Goal: Information Seeking & Learning: Learn about a topic

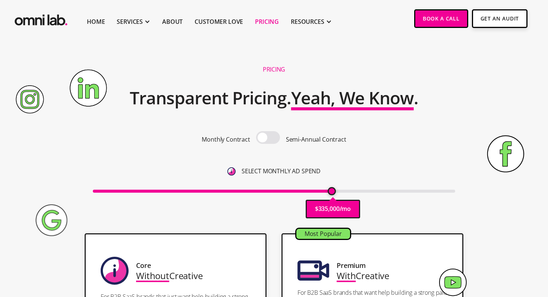
click at [331, 193] on input "range" at bounding box center [274, 191] width 363 height 3
type input "305000"
drag, startPoint x: 332, startPoint y: 190, endPoint x: 312, endPoint y: 189, distance: 20.2
click at [312, 190] on input "range" at bounding box center [274, 191] width 363 height 3
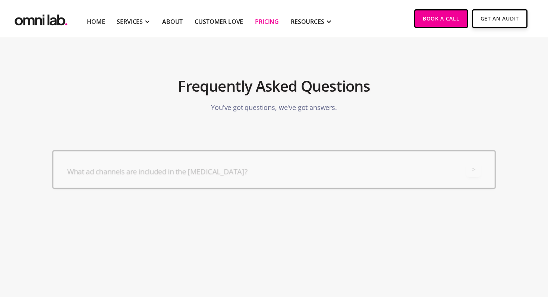
scroll to position [1719, 0]
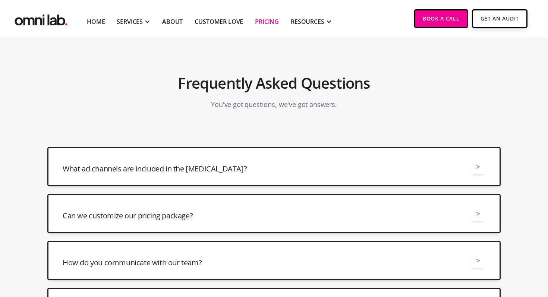
click at [182, 175] on div "What ad channels are included in the retainer? > All retainers include manageme…" at bounding box center [273, 167] width 453 height 40
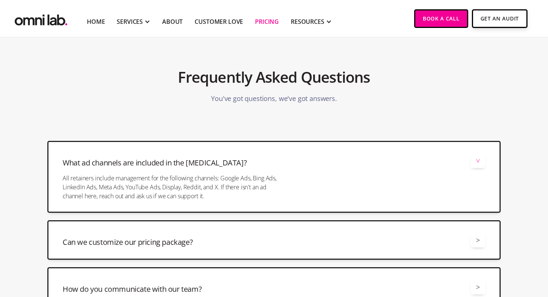
scroll to position [1788, 0]
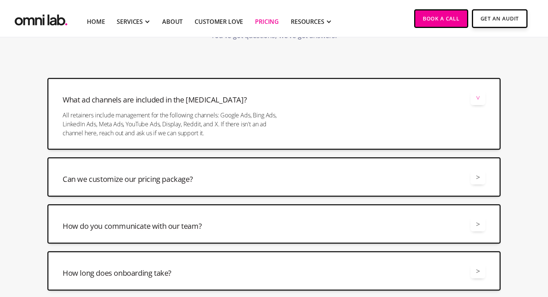
click at [179, 176] on h3 "Can we customize our pricing package?" at bounding box center [128, 179] width 130 height 10
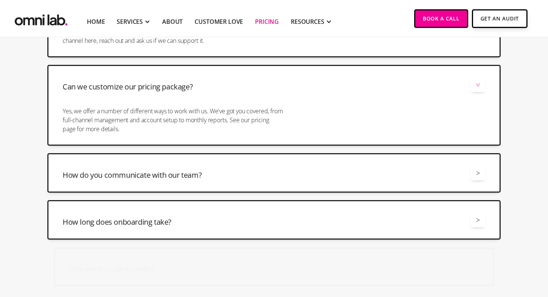
scroll to position [1885, 0]
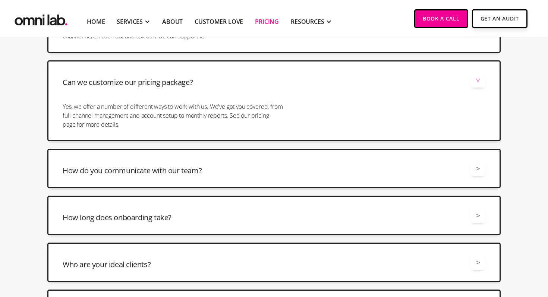
click at [179, 176] on h3 "How do you communicate with our team?" at bounding box center [132, 170] width 139 height 10
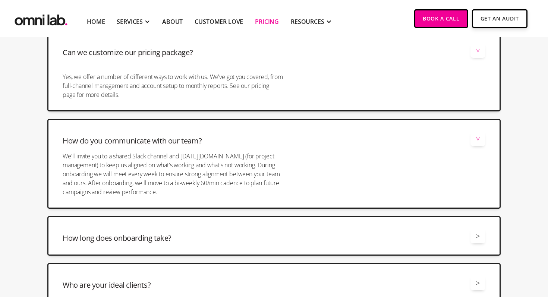
scroll to position [1983, 0]
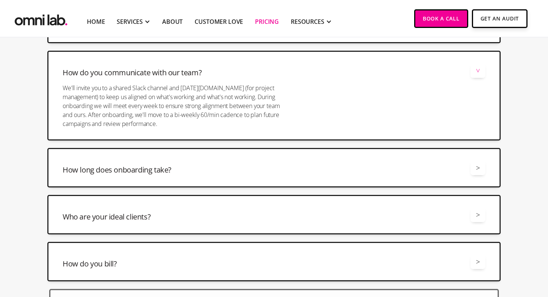
click at [178, 171] on div "How long does onboarding take? >" at bounding box center [274, 167] width 423 height 15
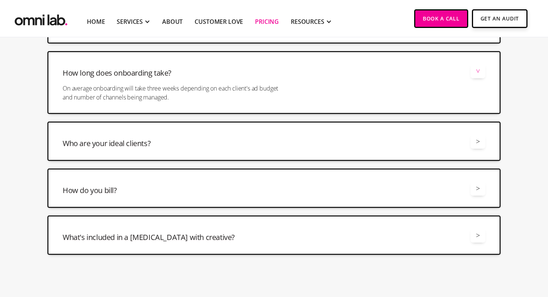
scroll to position [2080, 0]
click at [176, 189] on div "How do you bill? >" at bounding box center [274, 187] width 423 height 15
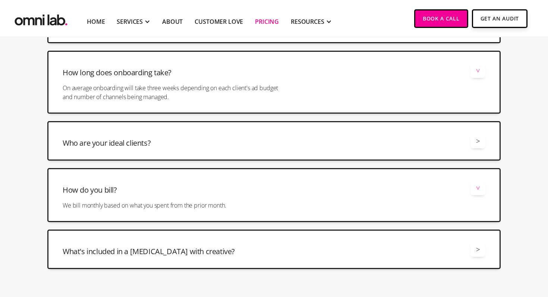
click at [212, 251] on div "What's included in a retainer with creative? >" at bounding box center [274, 249] width 423 height 15
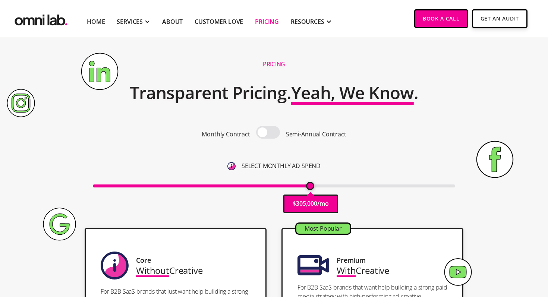
scroll to position [0, 0]
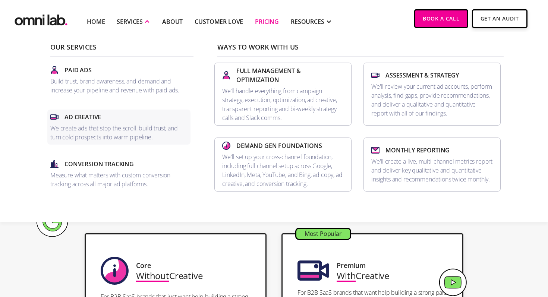
click at [111, 124] on p "We create ads that stop the scroll, build trust, and turn cold prospects into w…" at bounding box center [118, 133] width 137 height 18
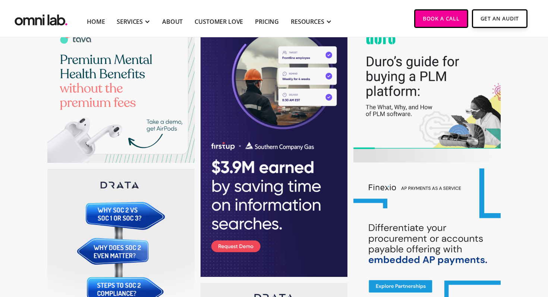
scroll to position [942, 0]
